Goal: Task Accomplishment & Management: Manage account settings

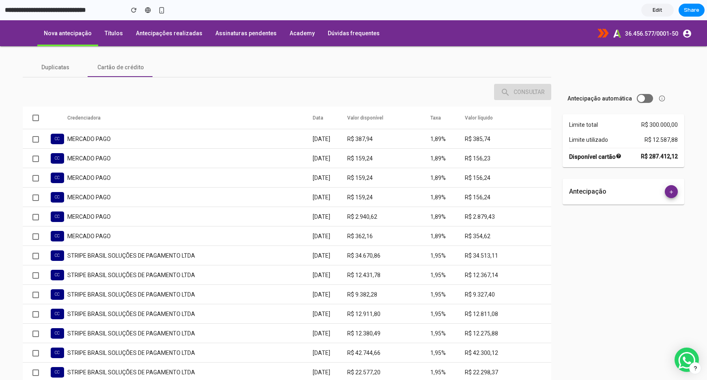
click at [583, 97] on button "Toggle antecipação automática" at bounding box center [644, 98] width 16 height 9
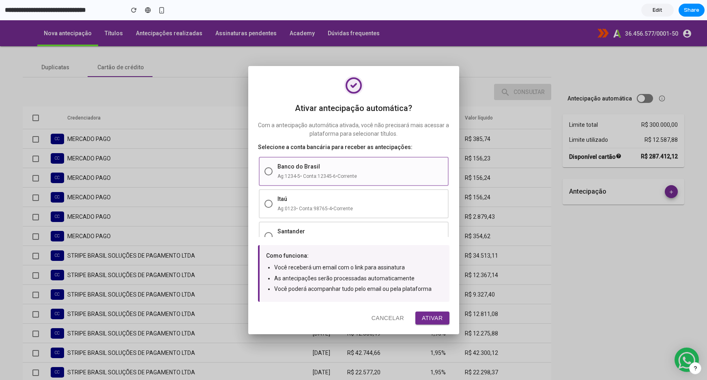
click at [382, 181] on div "Banco do Brasil Ag: 1234-5 • Conta: 12345-6 • Corrente" at bounding box center [354, 171] width 190 height 29
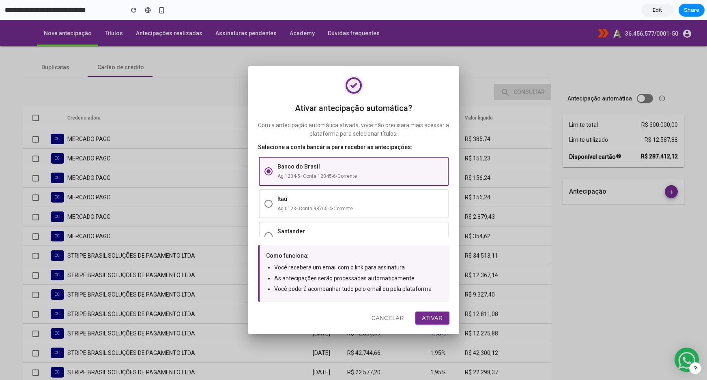
click at [385, 173] on div "Ag: 1234-5 • Conta: 12345-6 • Corrente" at bounding box center [359, 176] width 165 height 8
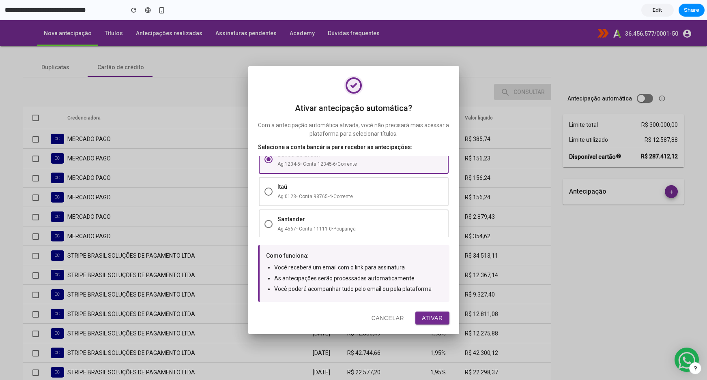
scroll to position [26, 0]
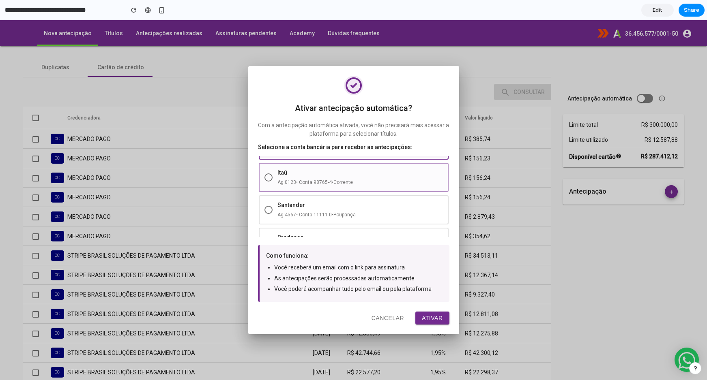
click at [382, 191] on div "Itaú Ag: 0123 • Conta: 98765-4 • Corrente" at bounding box center [354, 177] width 190 height 29
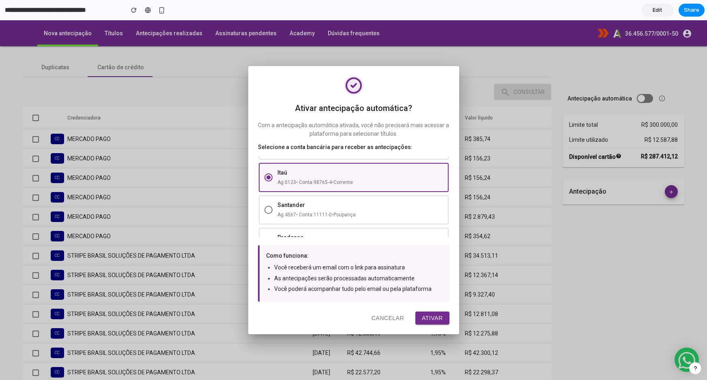
click at [383, 183] on div "Ag: 0123 • Conta: 98765-4 • Corrente" at bounding box center [359, 182] width 165 height 8
click at [403, 218] on div "Ag: 4567 • Conta: 11111-0 • Poupança" at bounding box center [359, 215] width 165 height 8
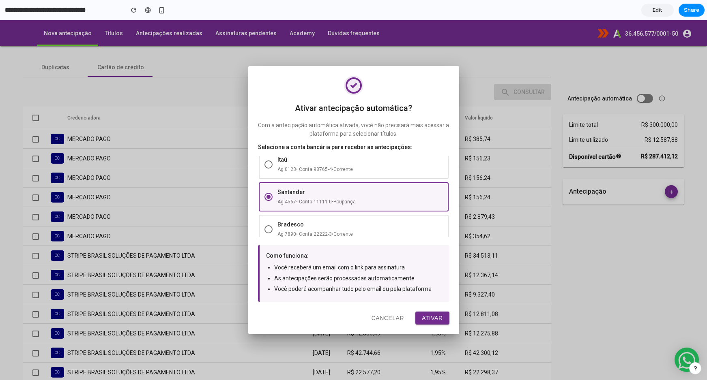
scroll to position [47, 0]
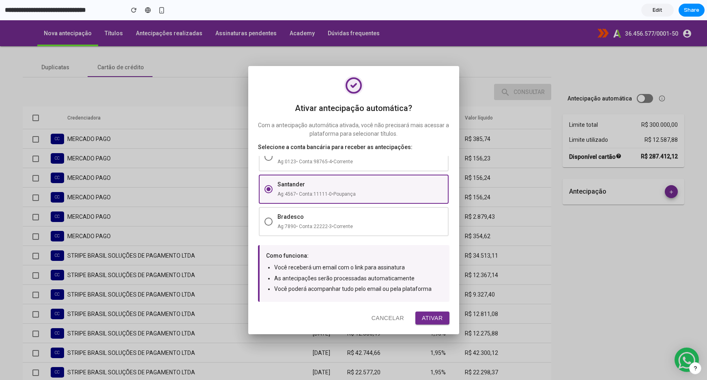
click at [428, 278] on button "Ativar" at bounding box center [432, 318] width 34 height 13
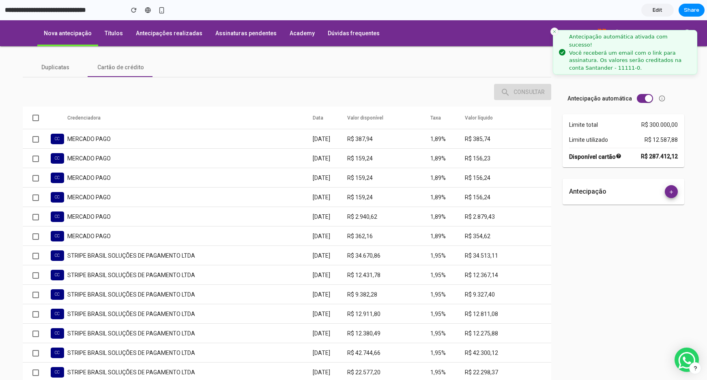
click at [554, 32] on line "Close toast" at bounding box center [554, 31] width 2 height 2
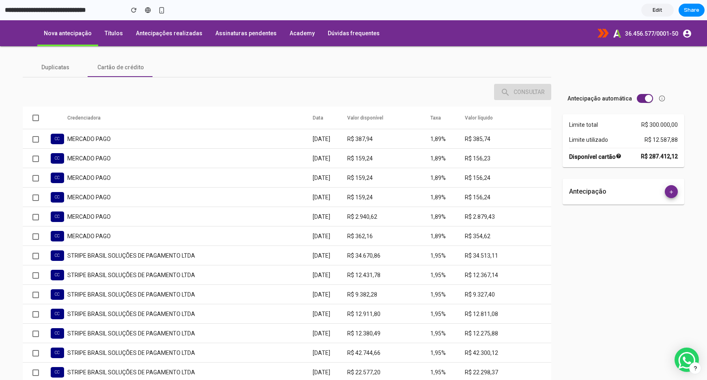
click at [583, 98] on span "Toggle antecipação automática" at bounding box center [648, 98] width 7 height 7
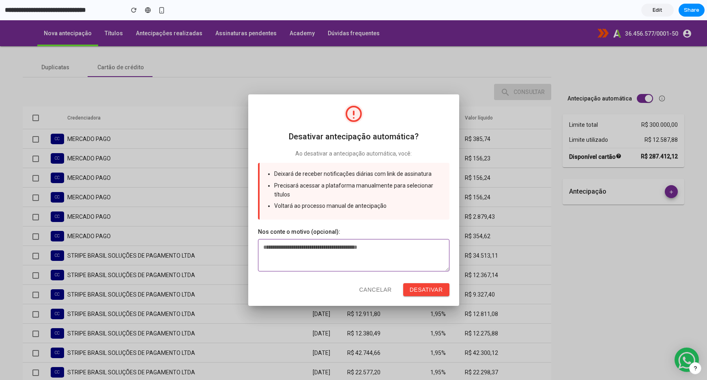
click at [370, 259] on textarea at bounding box center [353, 255] width 191 height 32
type textarea "**********"
click at [424, 278] on button "Desativar" at bounding box center [426, 289] width 46 height 13
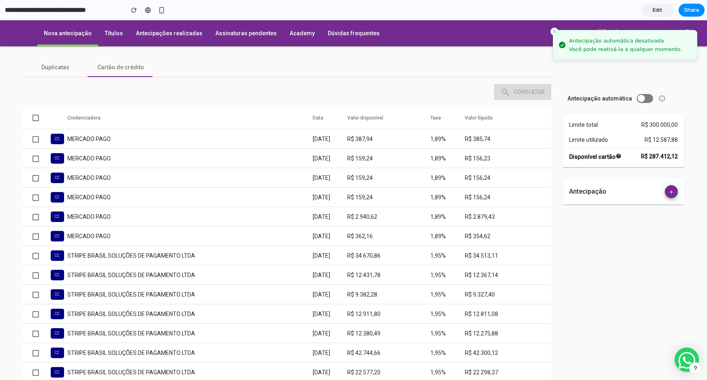
click at [553, 33] on icon "Close toast" at bounding box center [554, 31] width 5 height 5
